Goal: Task Accomplishment & Management: Manage account settings

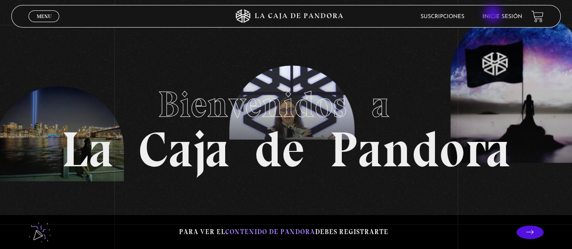
click at [494, 15] on link "Inicie sesión" at bounding box center [502, 16] width 40 height 5
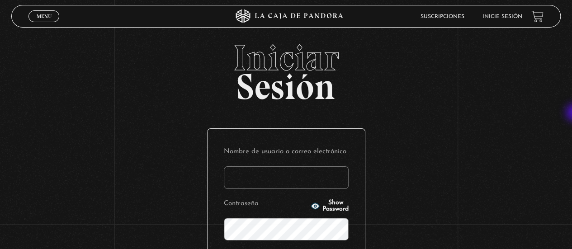
type input "[EMAIL_ADDRESS][DOMAIN_NAME]"
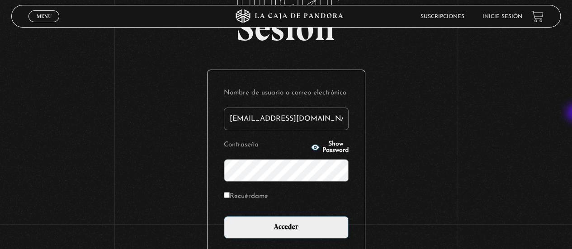
scroll to position [58, 0]
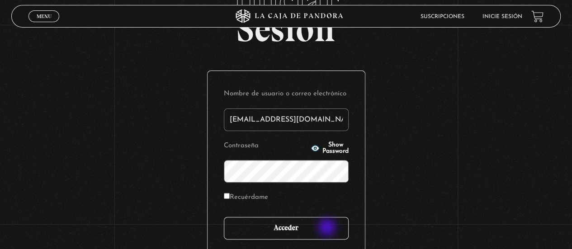
click at [328, 228] on input "Acceder" at bounding box center [286, 228] width 125 height 23
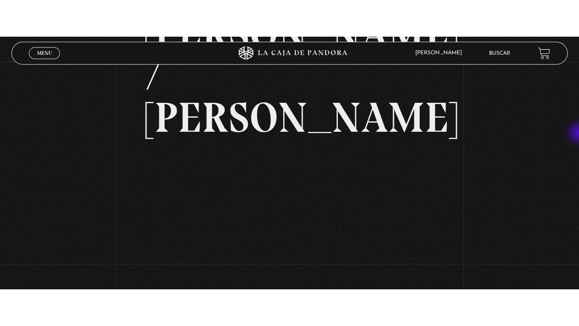
scroll to position [92, 0]
